Goal: Task Accomplishment & Management: Complete application form

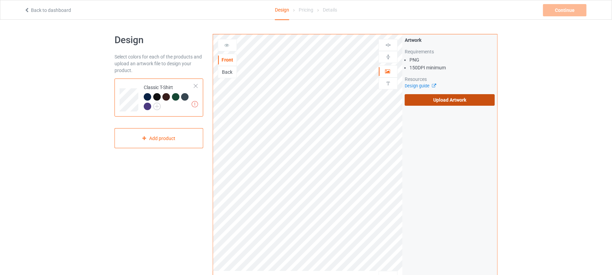
click at [452, 99] on label "Upload Artwork" at bounding box center [450, 100] width 90 height 12
click at [0, 0] on input "Upload Artwork" at bounding box center [0, 0] width 0 height 0
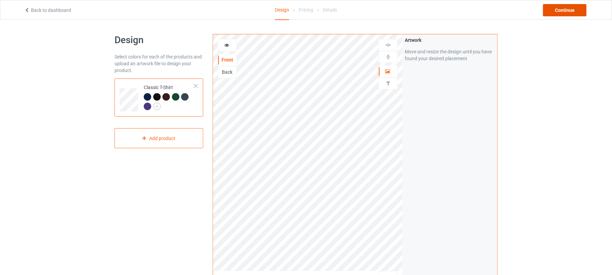
click at [566, 4] on div "Continue" at bounding box center [565, 10] width 44 height 12
